Goal: Task Accomplishment & Management: Manage account settings

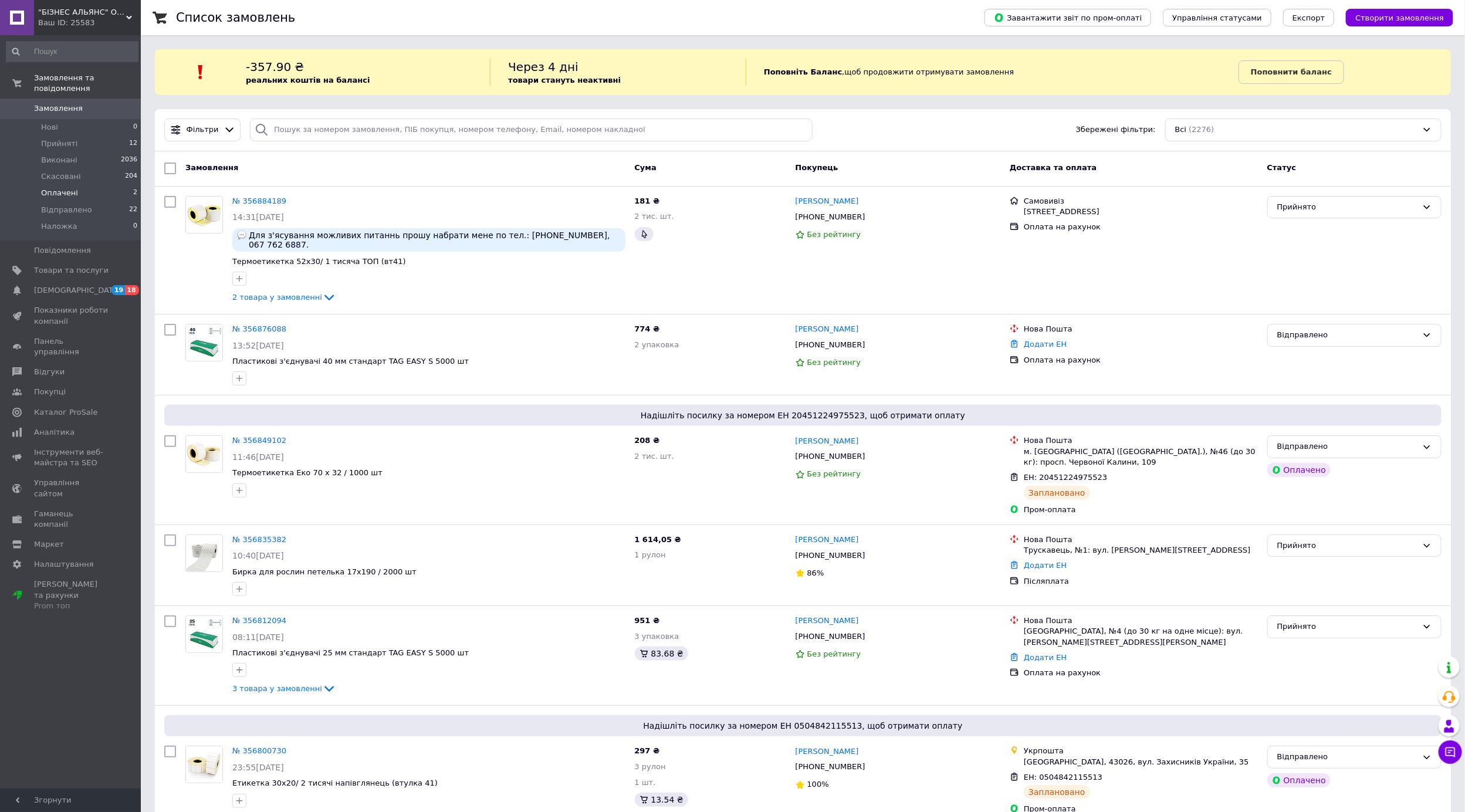
click at [50, 187] on span "Оплачені" at bounding box center [59, 192] width 37 height 10
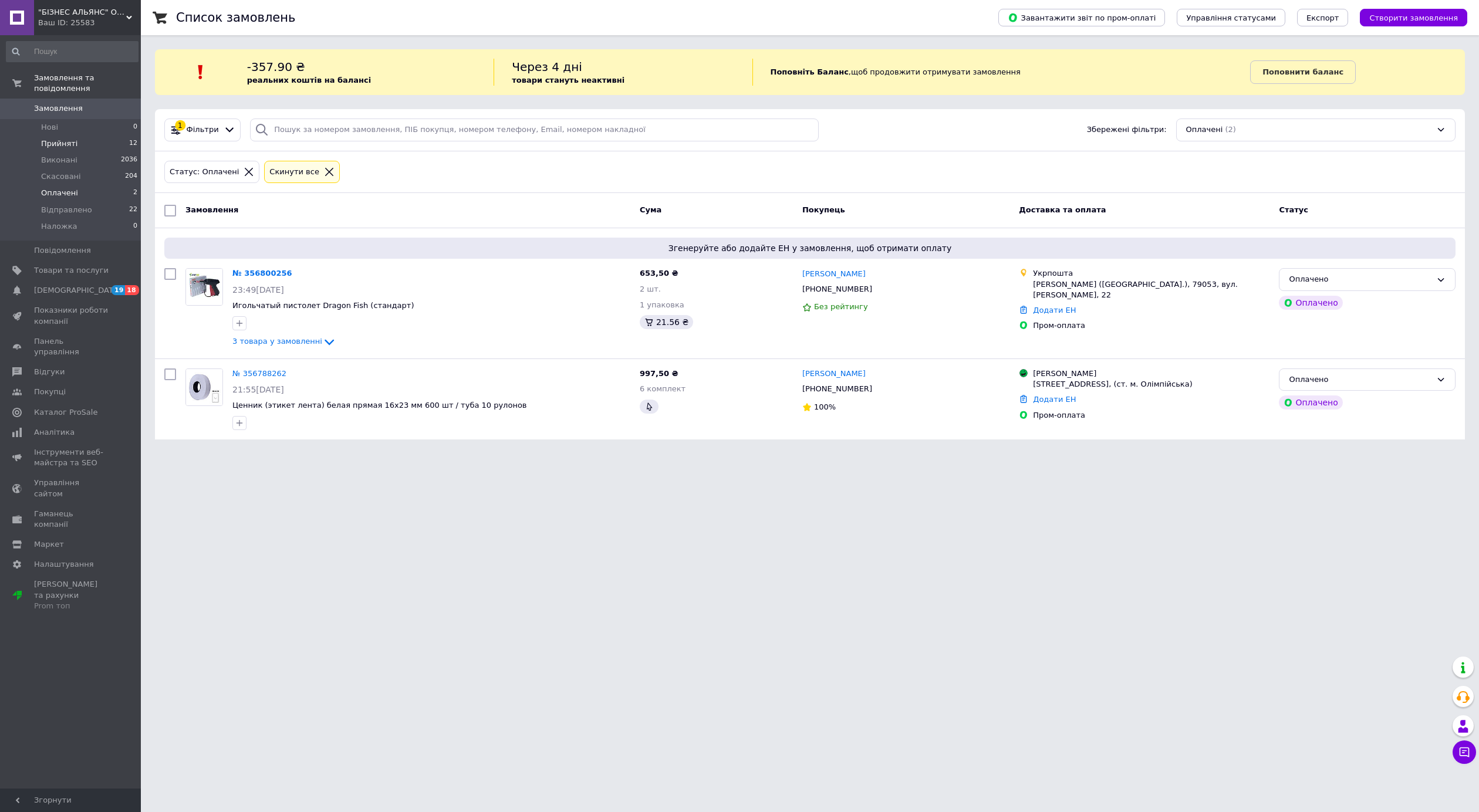
click at [85, 136] on li "Прийняті 12" at bounding box center [72, 143] width 144 height 16
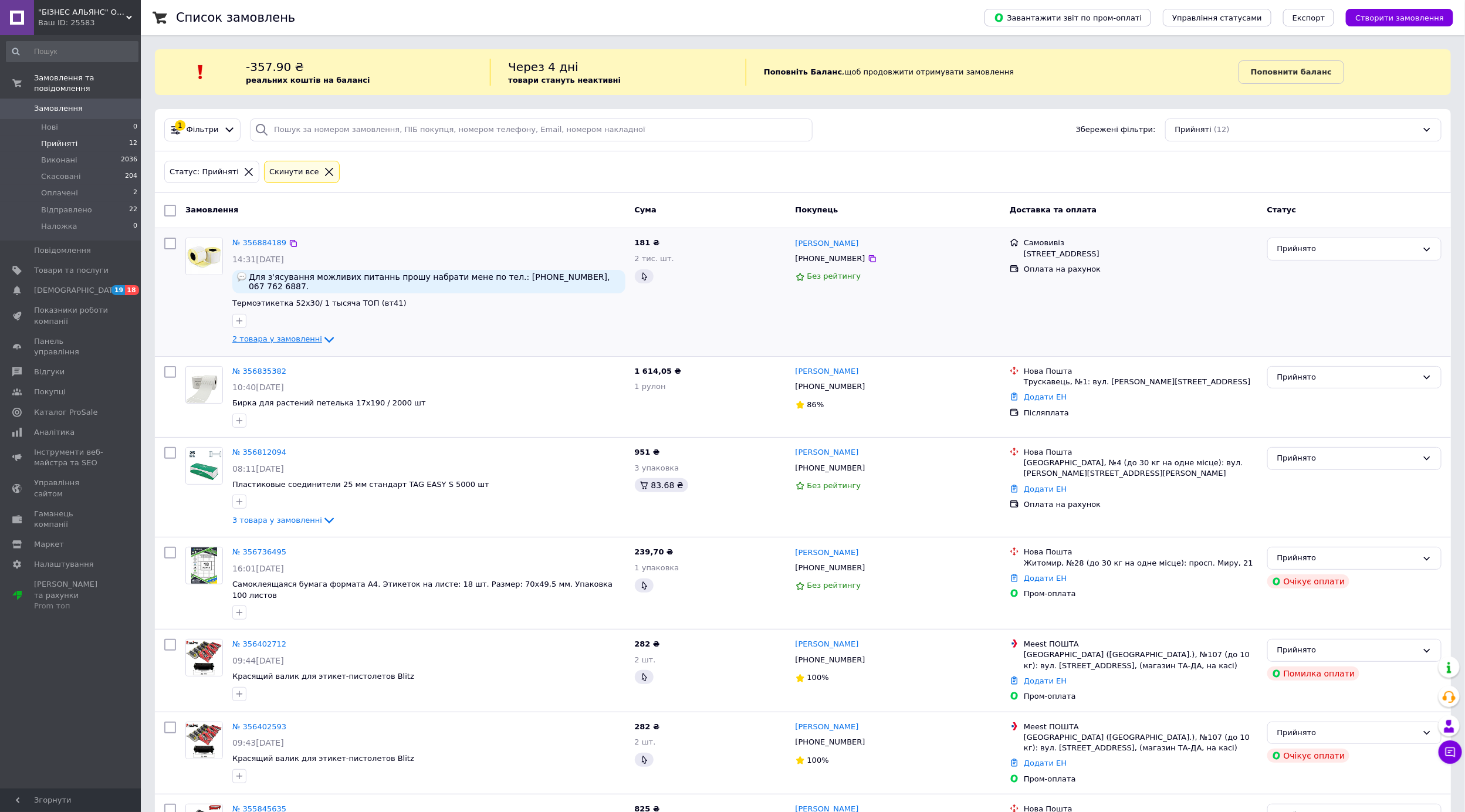
drag, startPoint x: 268, startPoint y: 336, endPoint x: 270, endPoint y: 329, distance: 7.3
click at [270, 335] on div "2 товара у замовленні" at bounding box center [429, 339] width 393 height 14
click at [275, 335] on span "2 товара у замовленні" at bounding box center [277, 339] width 90 height 8
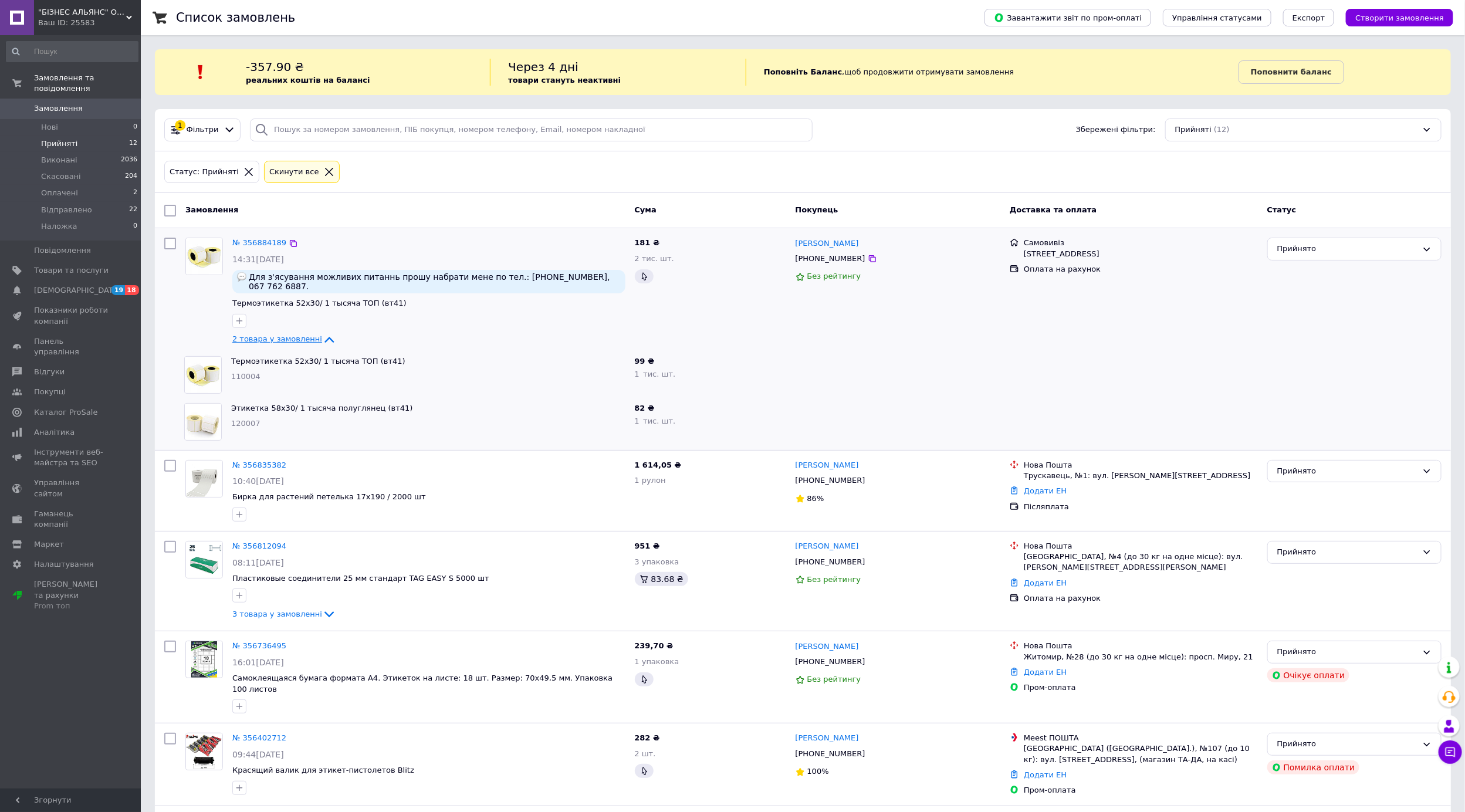
click at [266, 335] on span "2 товара у замовленні" at bounding box center [277, 339] width 90 height 8
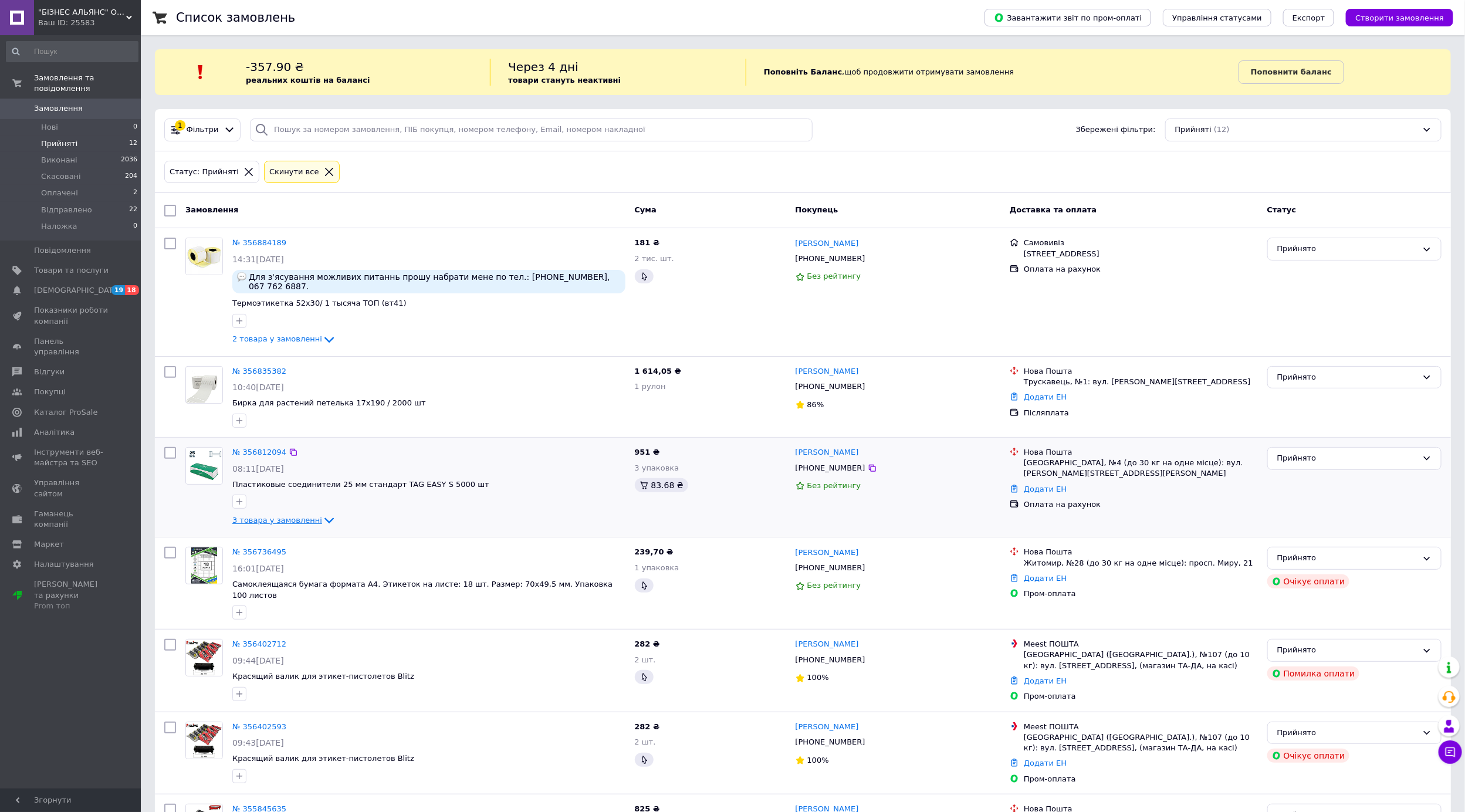
click at [274, 515] on span "3 товара у замовленні" at bounding box center [277, 520] width 90 height 8
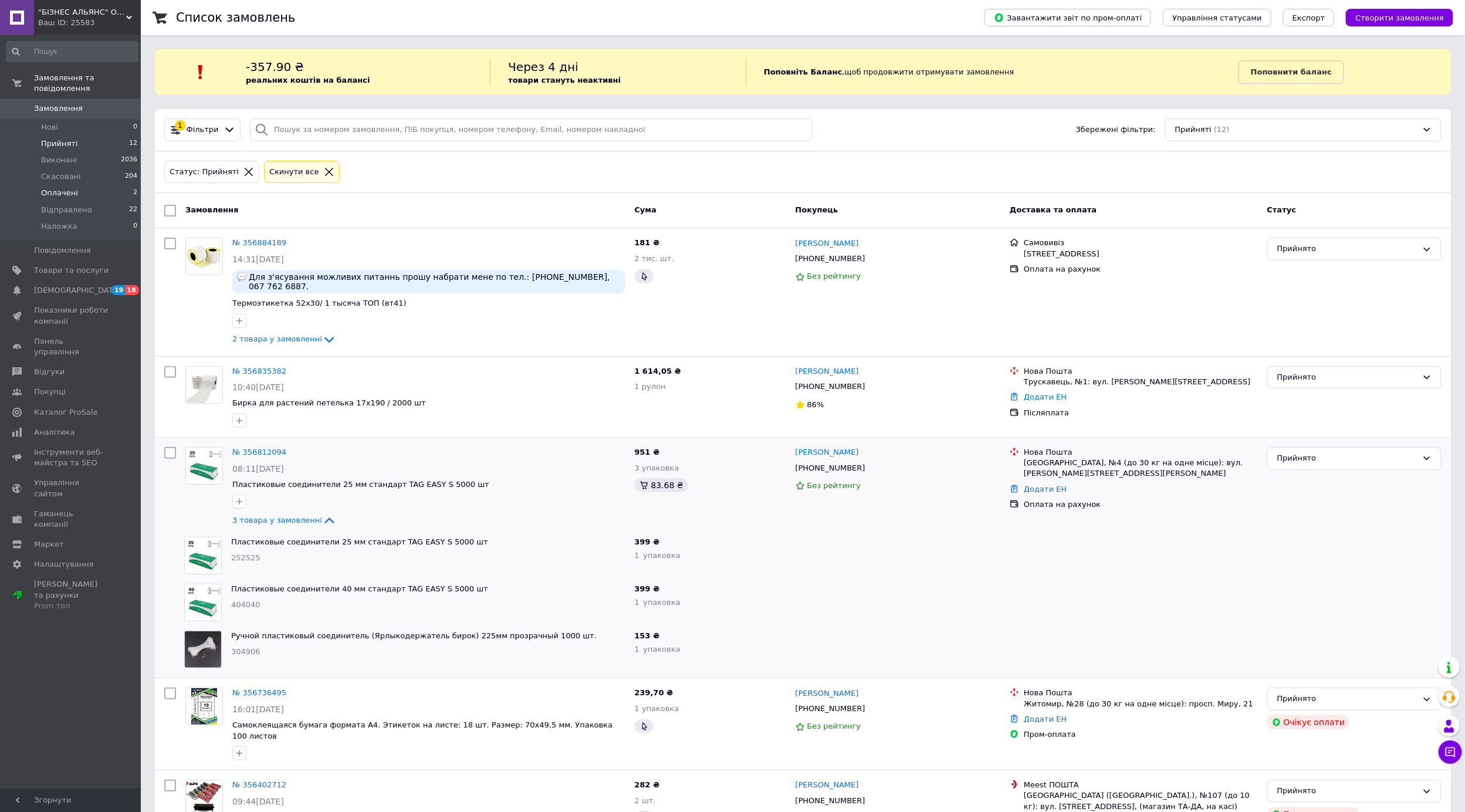
click at [51, 187] on span "Оплачені" at bounding box center [59, 192] width 37 height 10
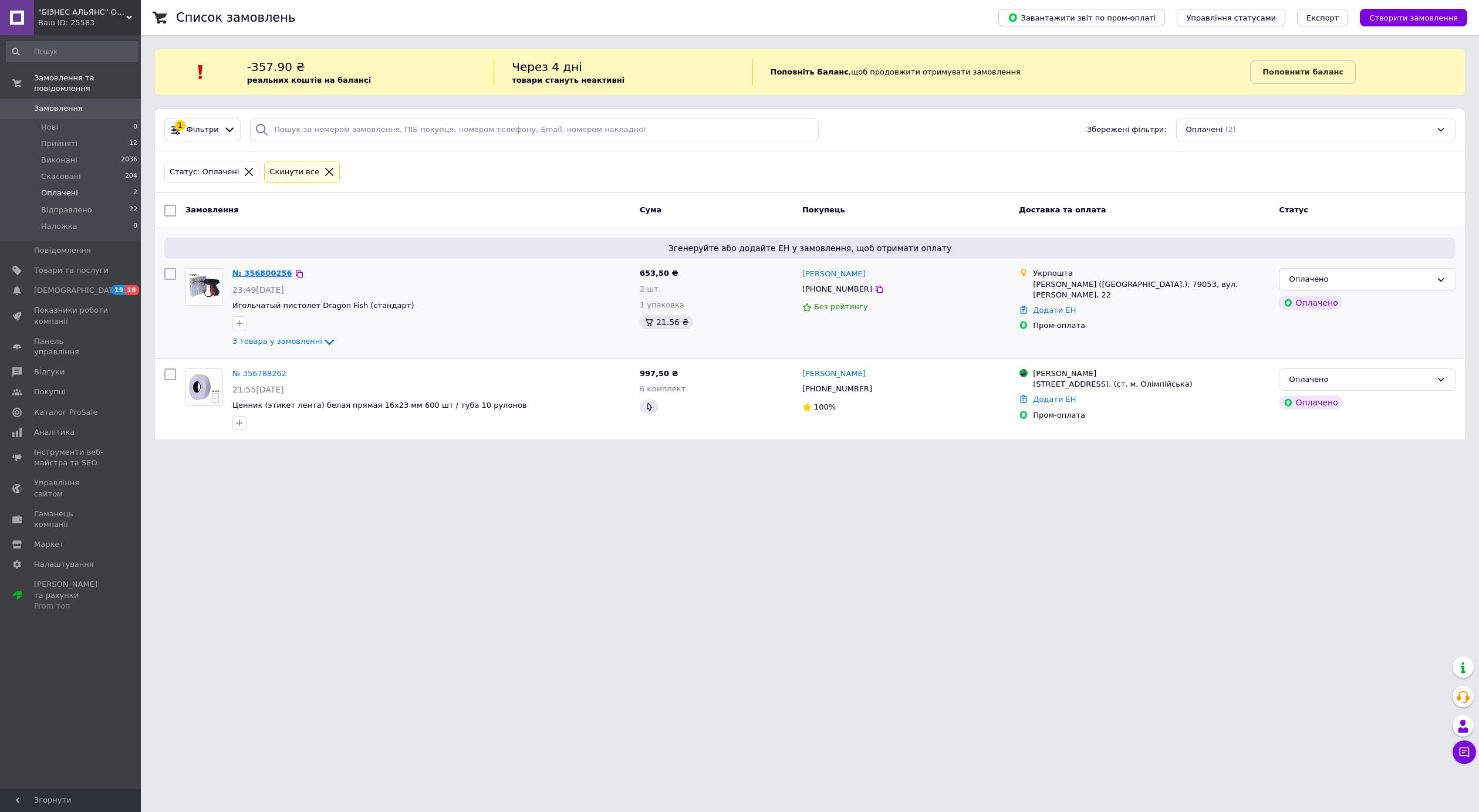
click at [274, 271] on link "№ 356800256" at bounding box center [262, 273] width 60 height 8
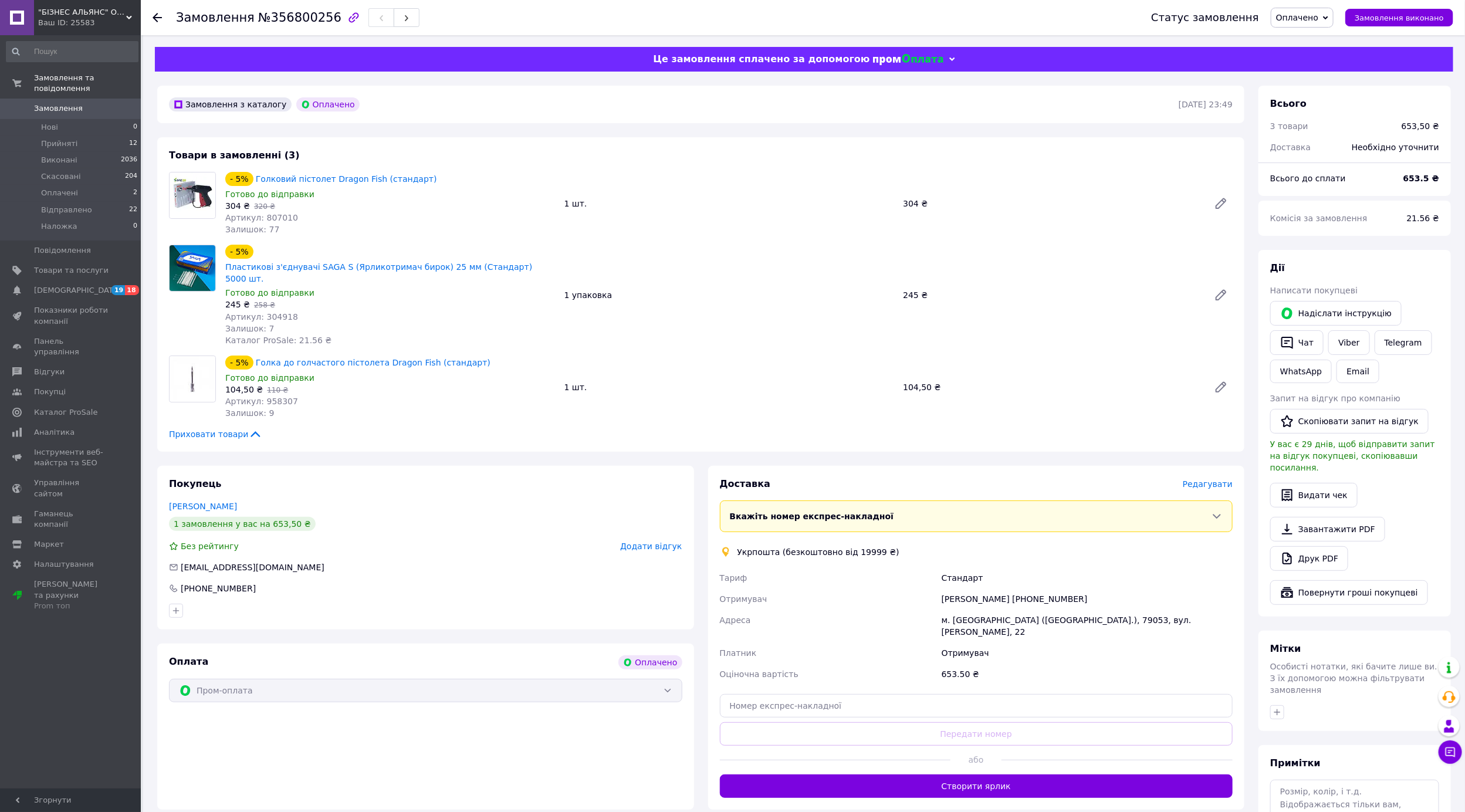
click at [1206, 480] on span "Редагувати" at bounding box center [1207, 484] width 50 height 9
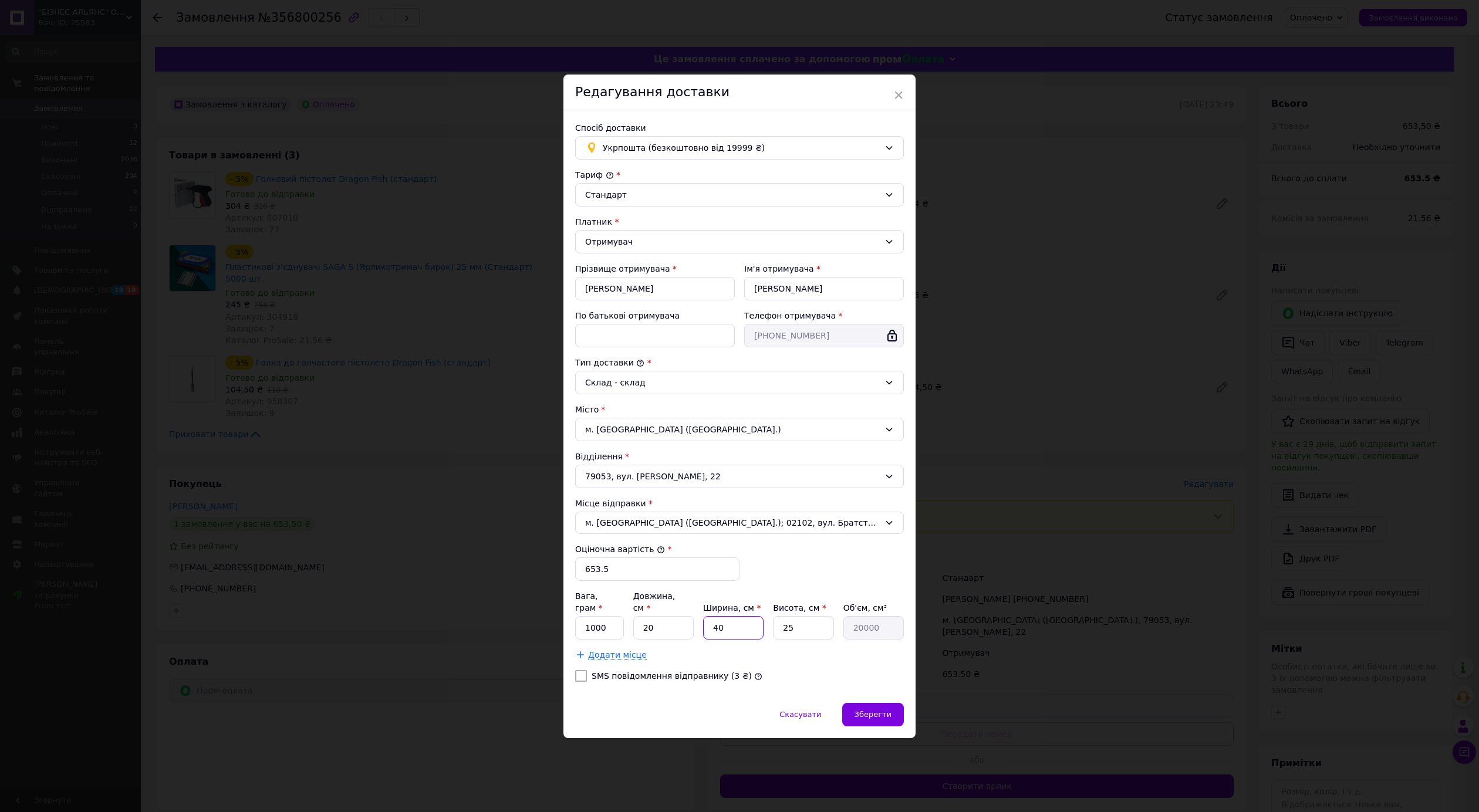
click at [744, 626] on input "40" at bounding box center [733, 628] width 60 height 24
type input "4"
type input "2000"
type input "2"
type input "1000"
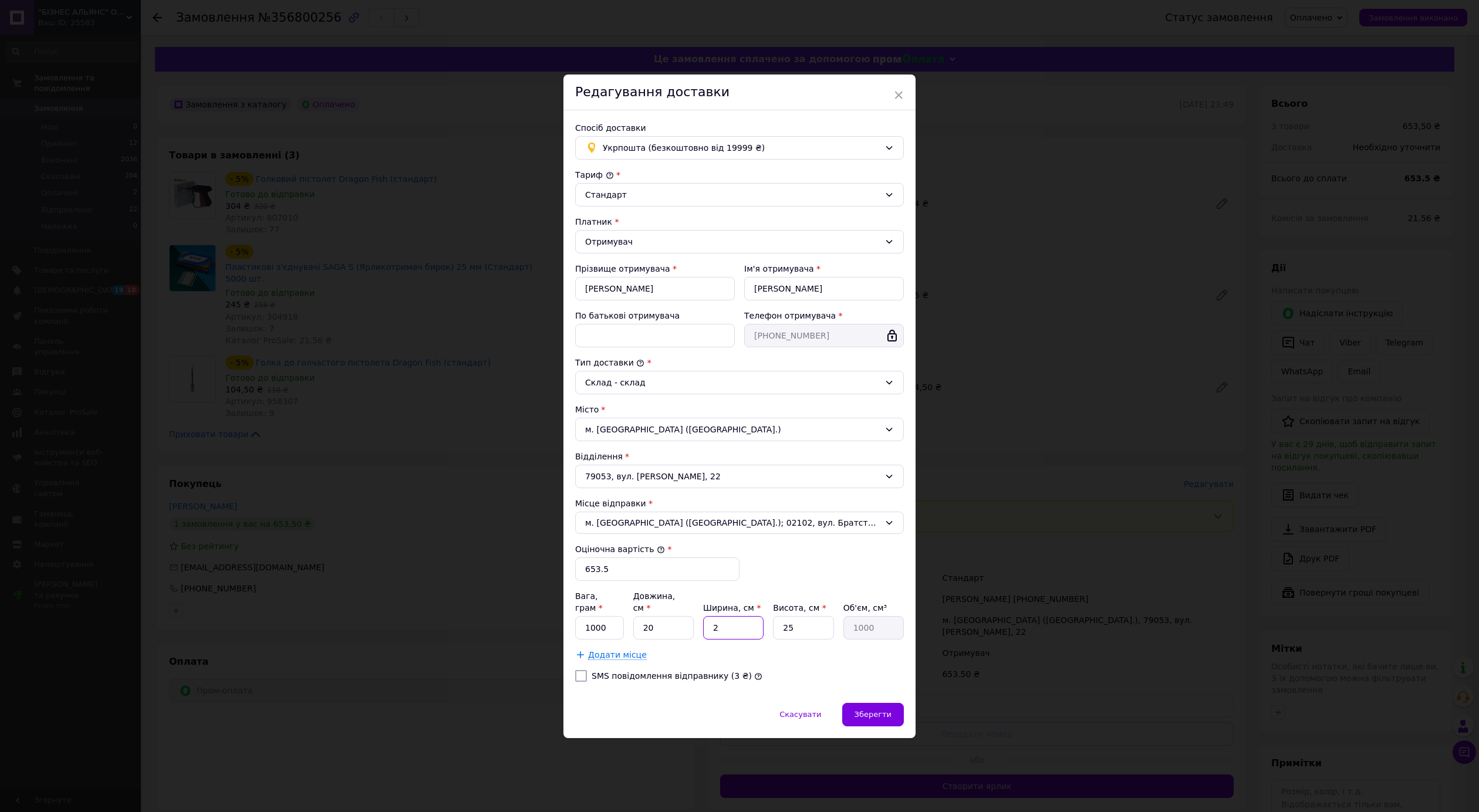
type input "24"
type input "12000"
type input "24"
click at [670, 616] on input "20" at bounding box center [663, 628] width 60 height 24
type input "2"
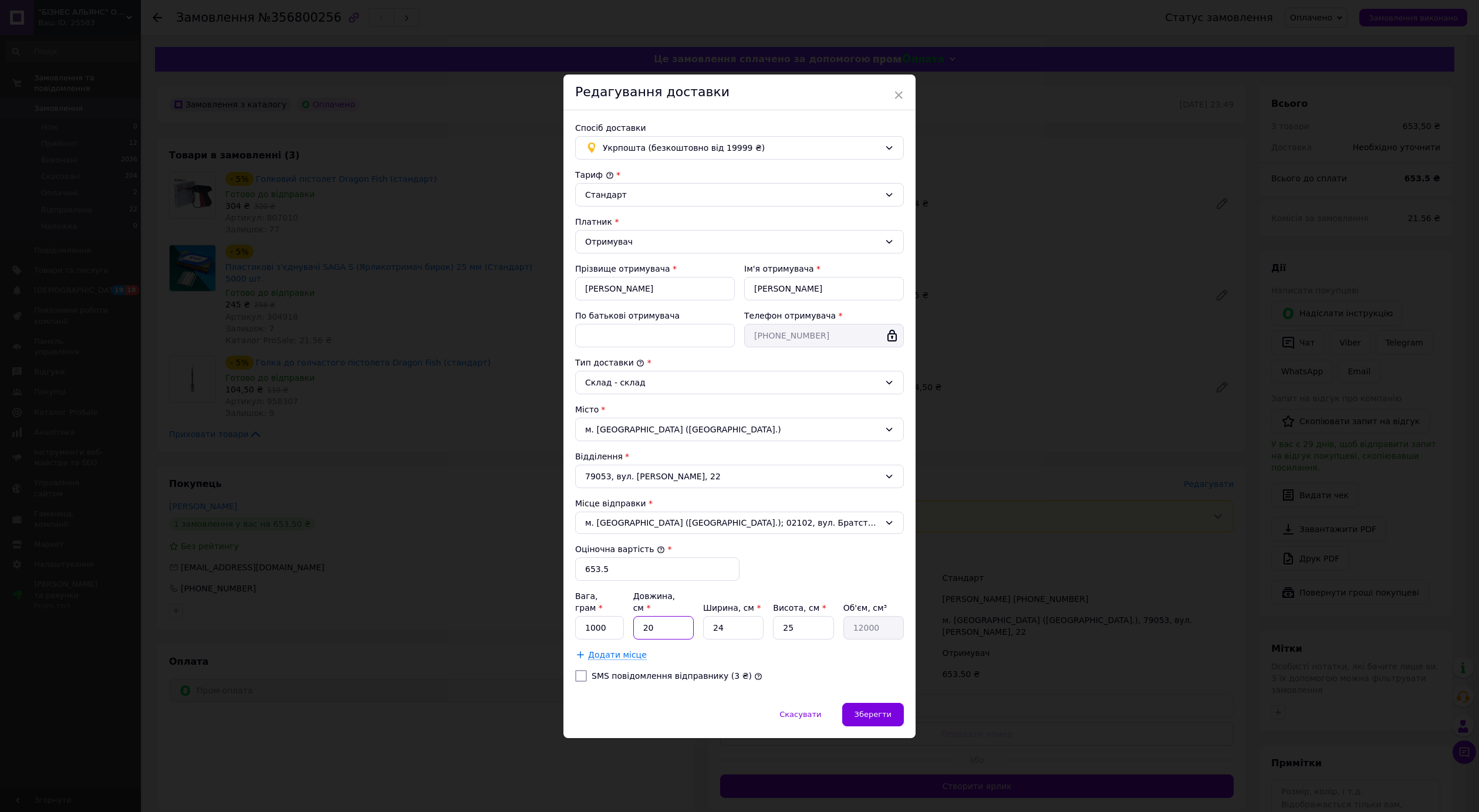
type input "1200"
type input "1"
type input "600"
type input "14"
type input "8400"
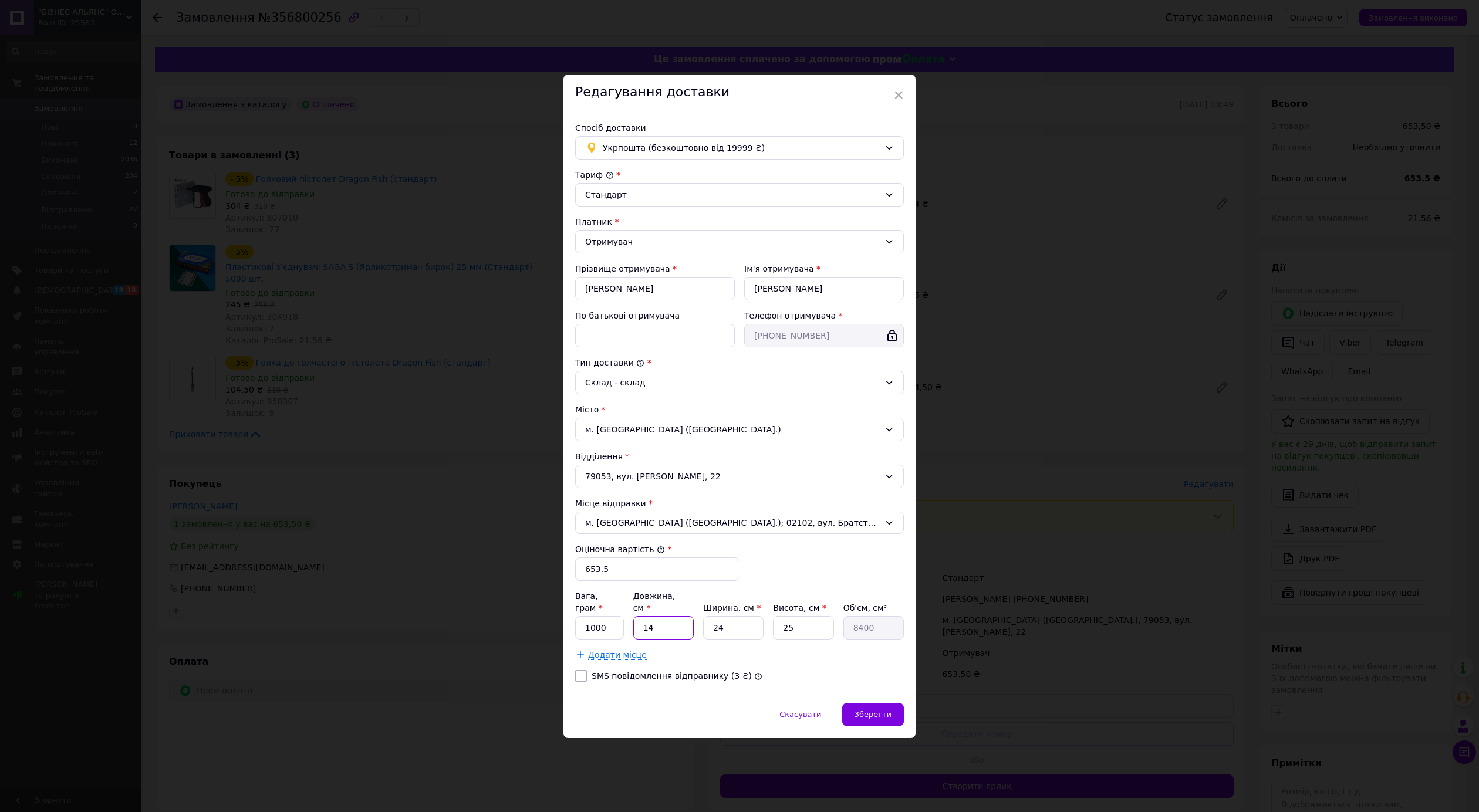
type input "14"
click at [812, 619] on input "25" at bounding box center [803, 628] width 60 height 24
type input "2"
type input "672"
type input "1"
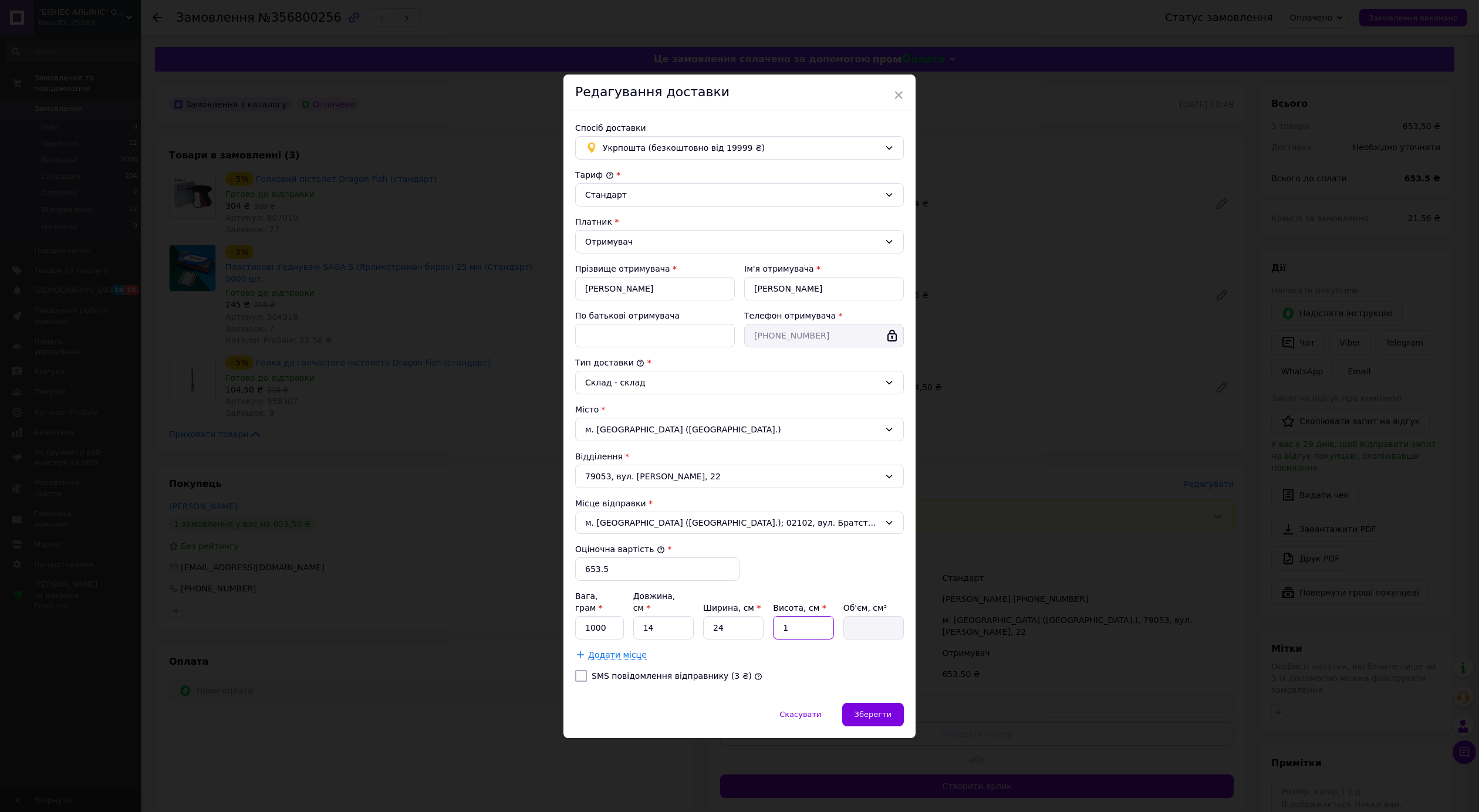
type input "336"
type input "10"
type input "3360"
type input "10"
click at [596, 620] on input "1000" at bounding box center [599, 628] width 48 height 24
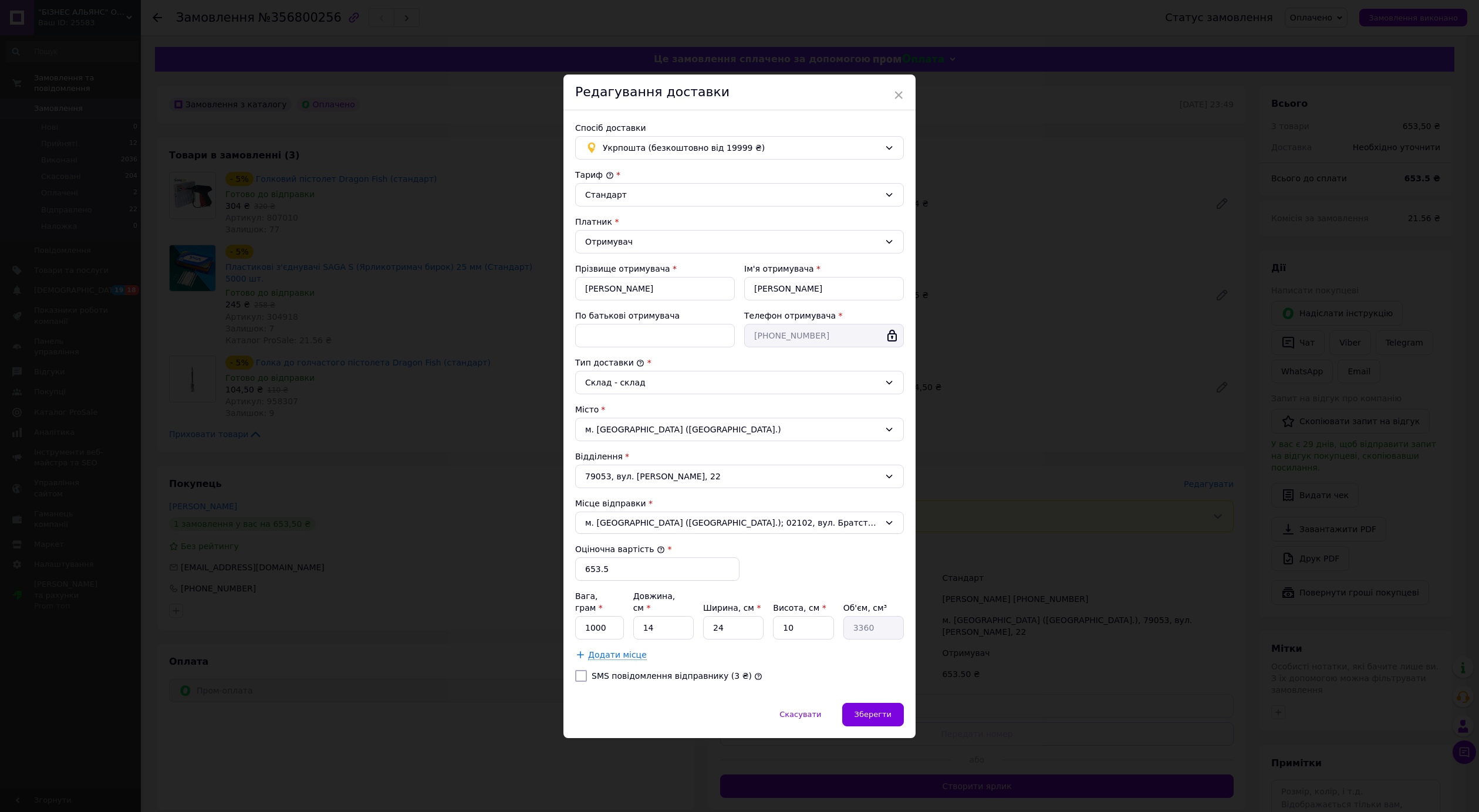
click at [867, 698] on div "Спосіб доставки Укрпошта (безкоштовно від 19999 ₴) [PERSON_NAME] * [PERSON_NAME…" at bounding box center [739, 406] width 352 height 592
click at [867, 706] on div "Зберегти" at bounding box center [873, 715] width 62 height 24
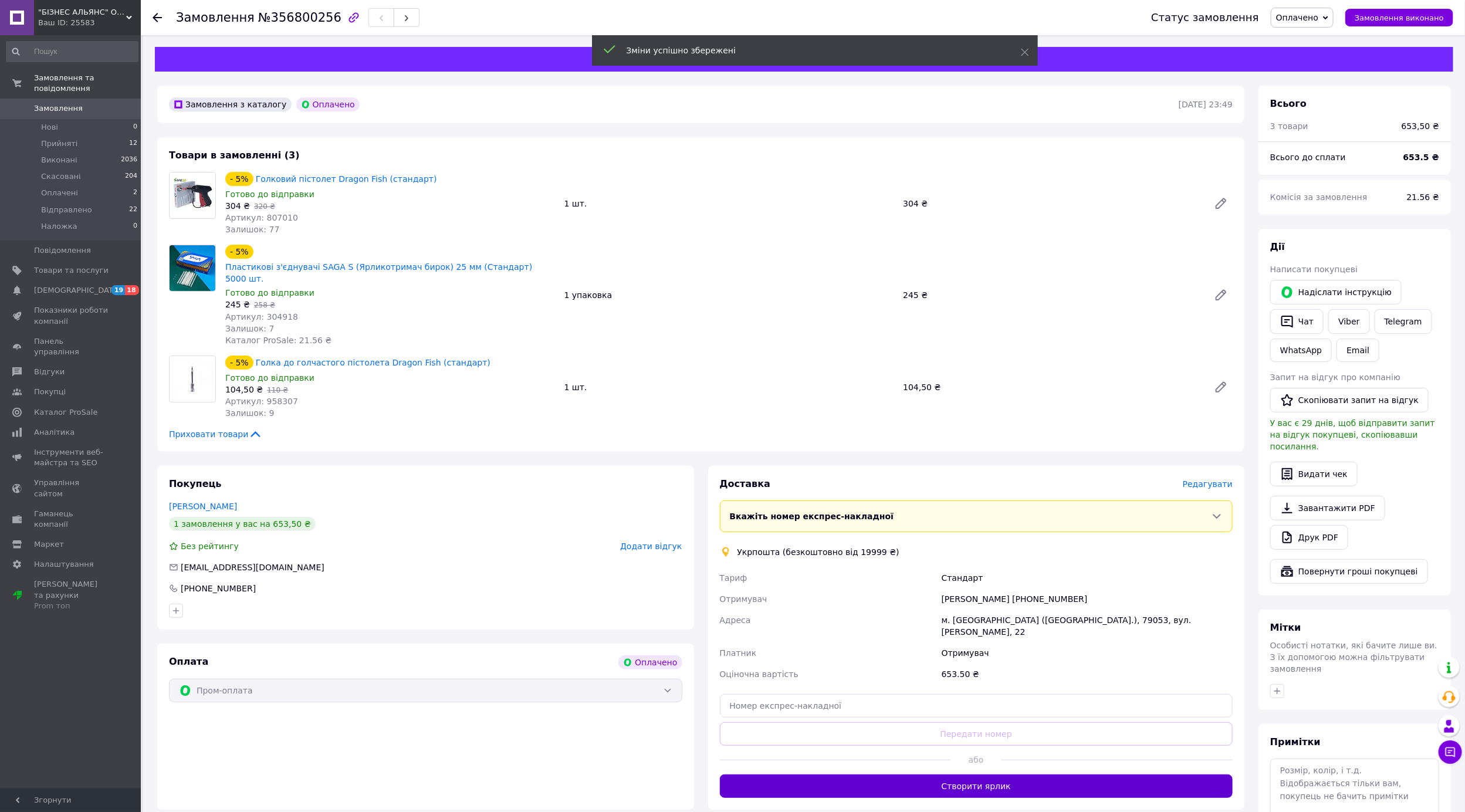
click at [974, 775] on button "Створити ярлик" at bounding box center [977, 787] width 514 height 24
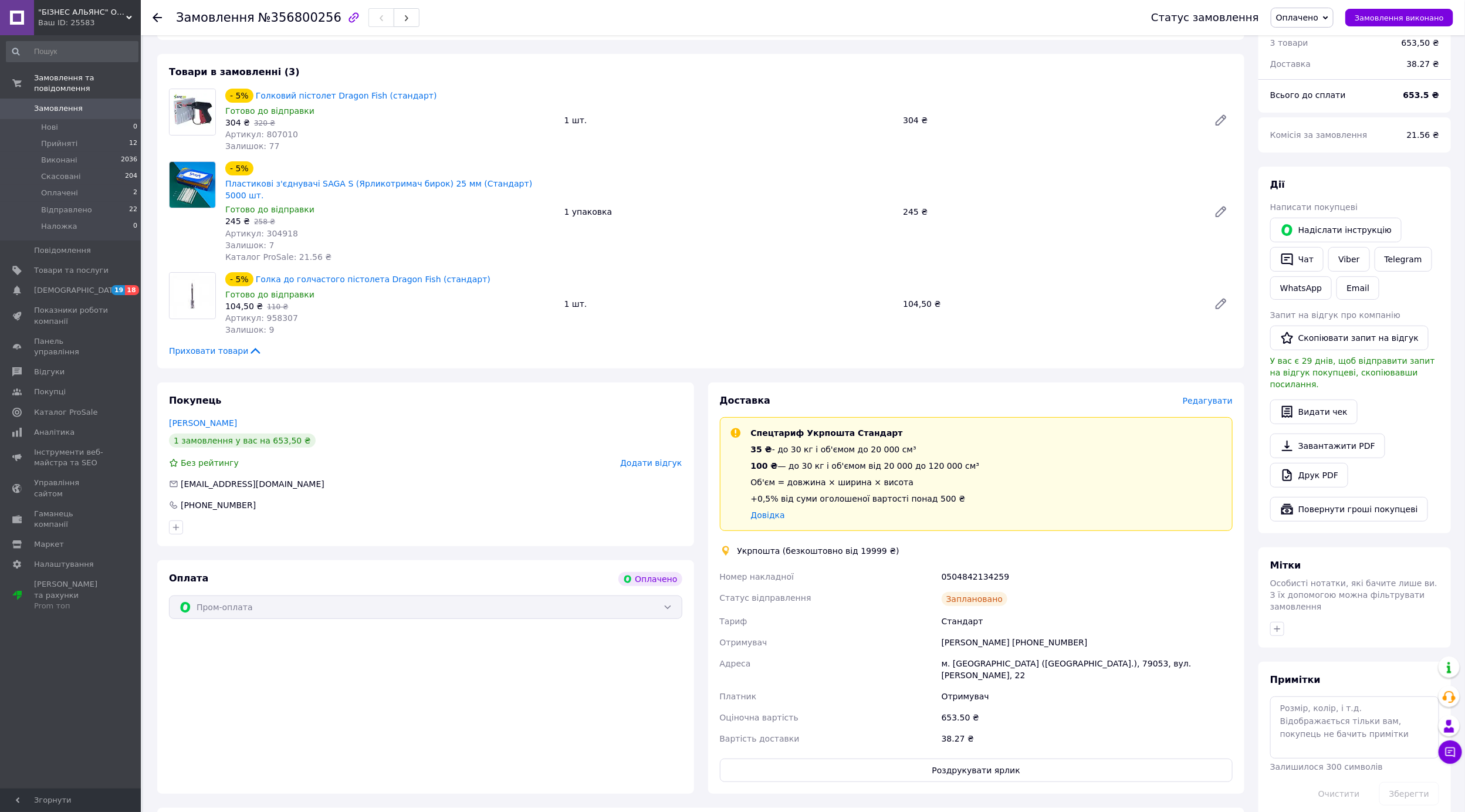
scroll to position [117, 0]
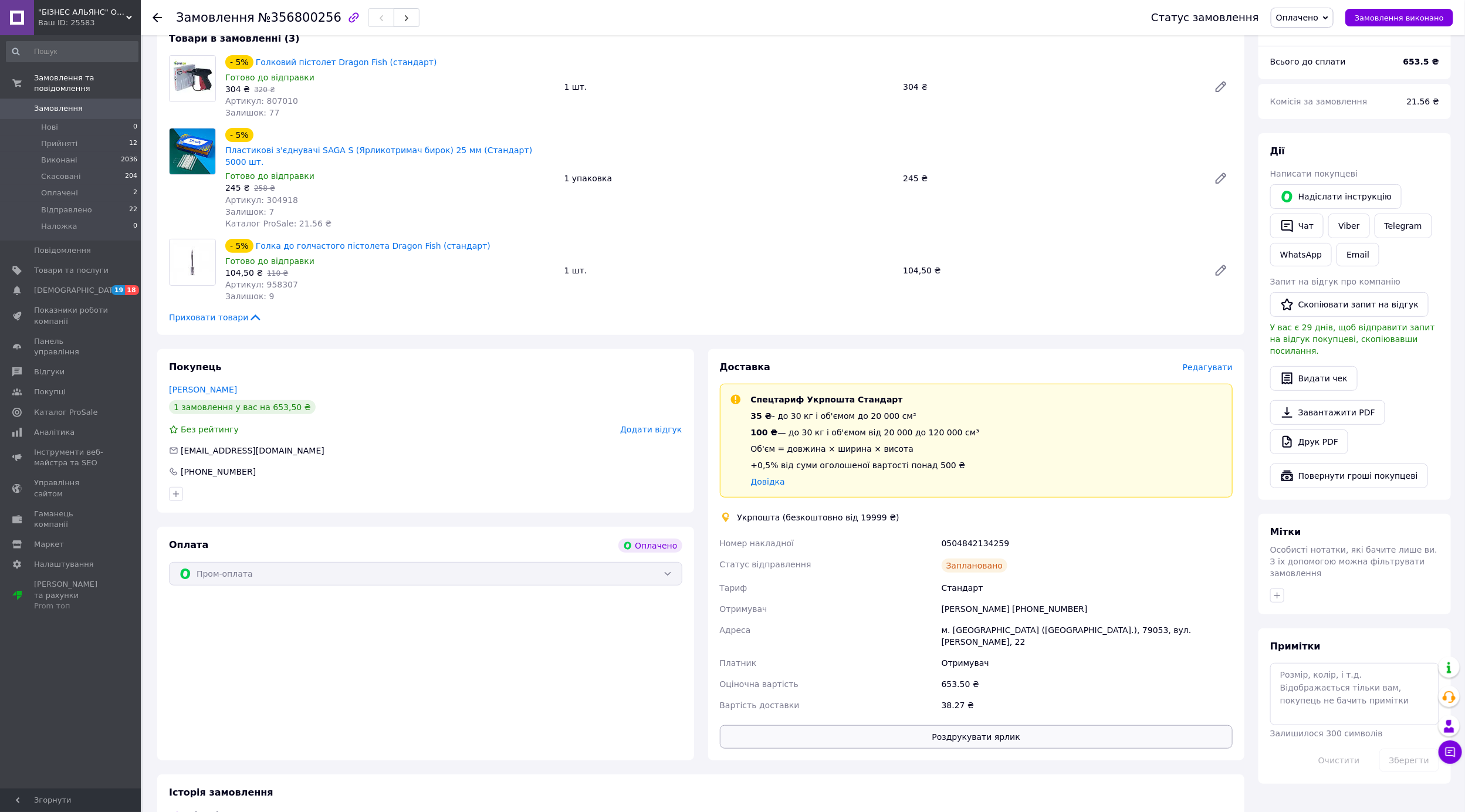
click at [974, 726] on button "Роздрукувати ярлик" at bounding box center [977, 737] width 514 height 24
